Goal: Task Accomplishment & Management: Manage account settings

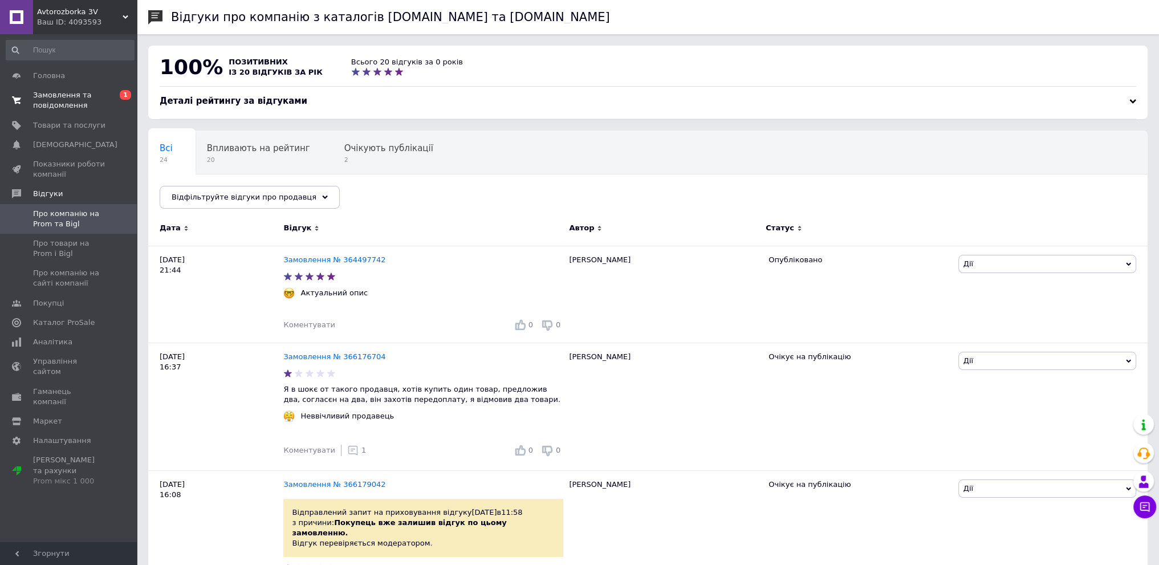
click at [64, 105] on span "Замовлення та повідомлення" at bounding box center [69, 100] width 72 height 21
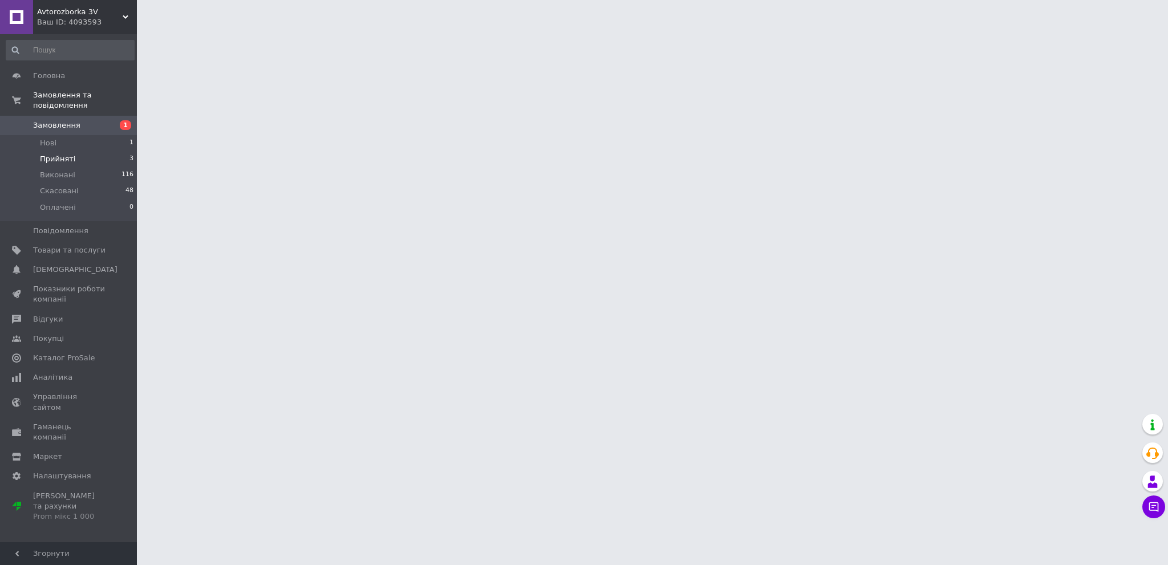
click at [78, 151] on li "Прийняті 3" at bounding box center [70, 159] width 140 height 16
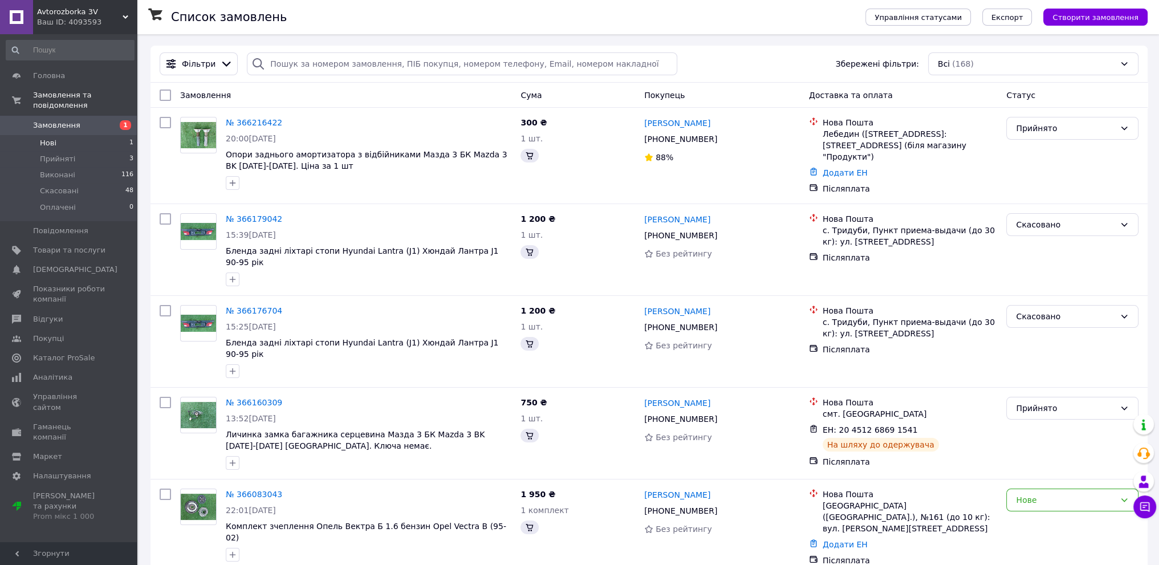
click at [60, 135] on li "Нові 1" at bounding box center [70, 143] width 140 height 16
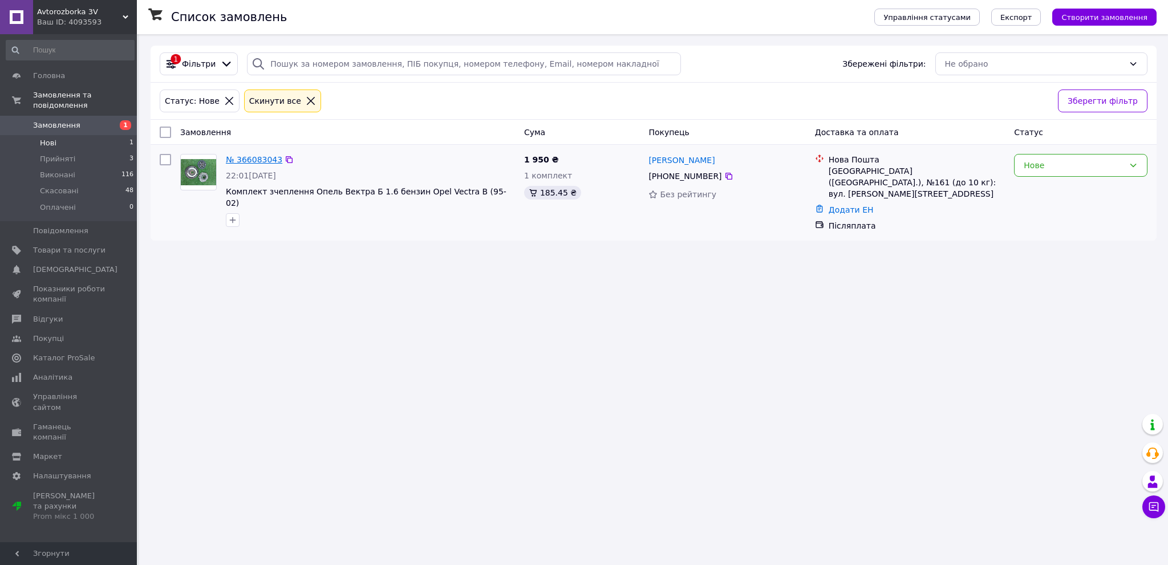
click at [263, 156] on link "№ 366083043" at bounding box center [254, 159] width 56 height 9
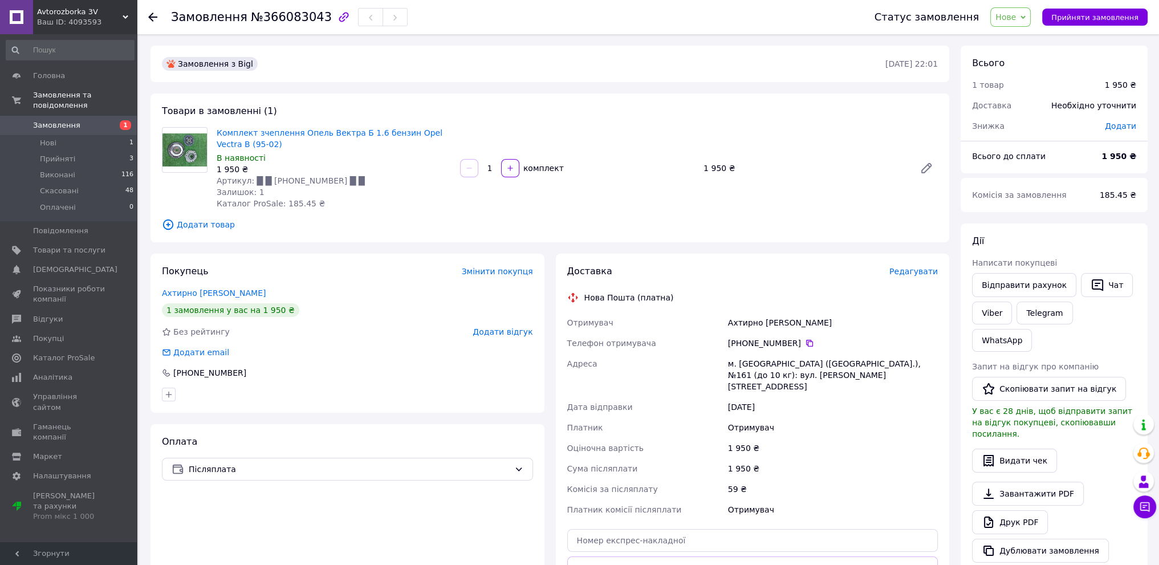
click at [339, 17] on icon "button" at bounding box center [344, 17] width 10 height 10
